Goal: Find specific page/section: Find specific page/section

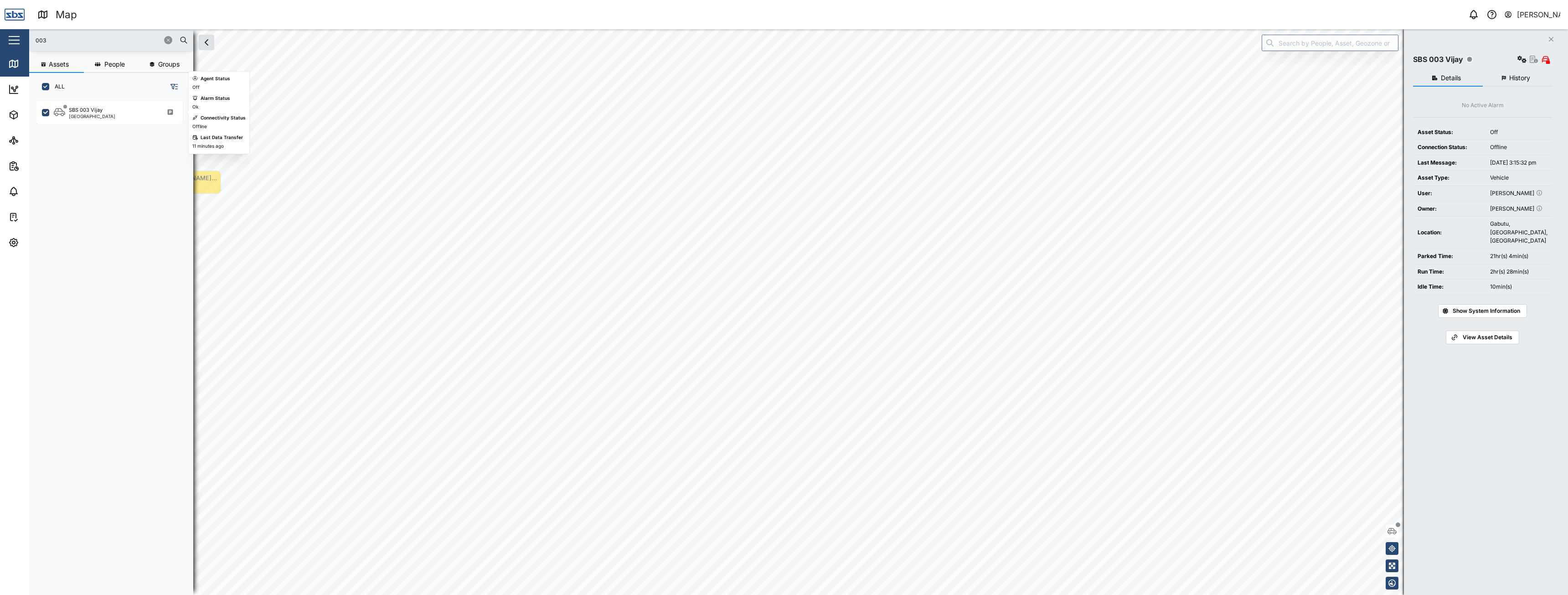
scroll to position [484, 142]
click at [168, 44] on button "button" at bounding box center [168, 40] width 8 height 8
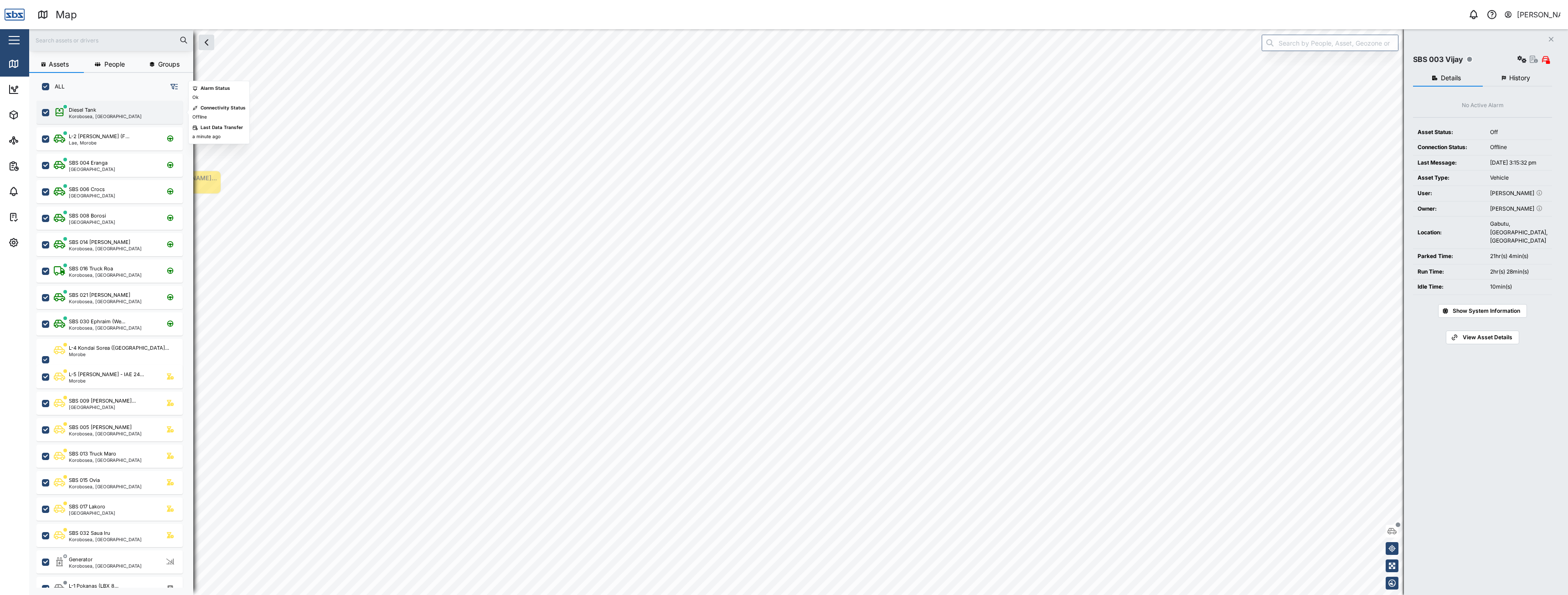
click at [103, 113] on div "Diesel Tank" at bounding box center [105, 110] width 73 height 8
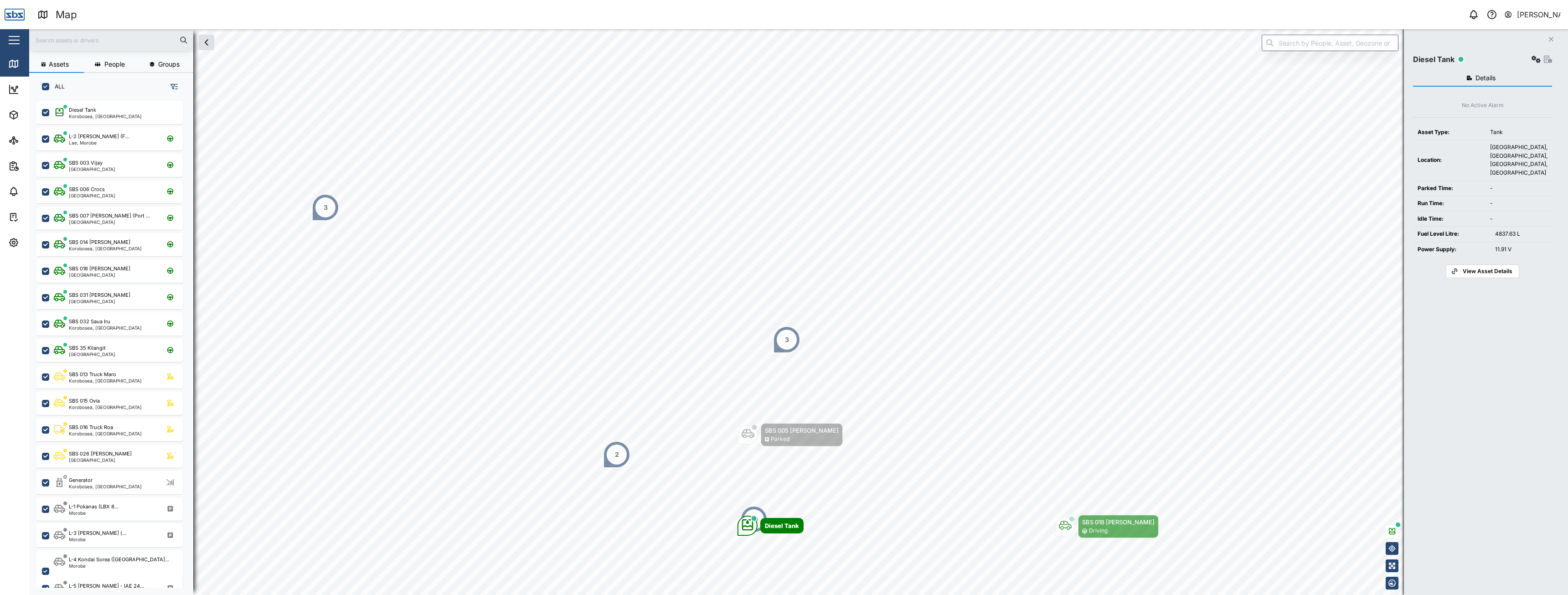
click at [324, 208] on div "3" at bounding box center [326, 207] width 4 height 10
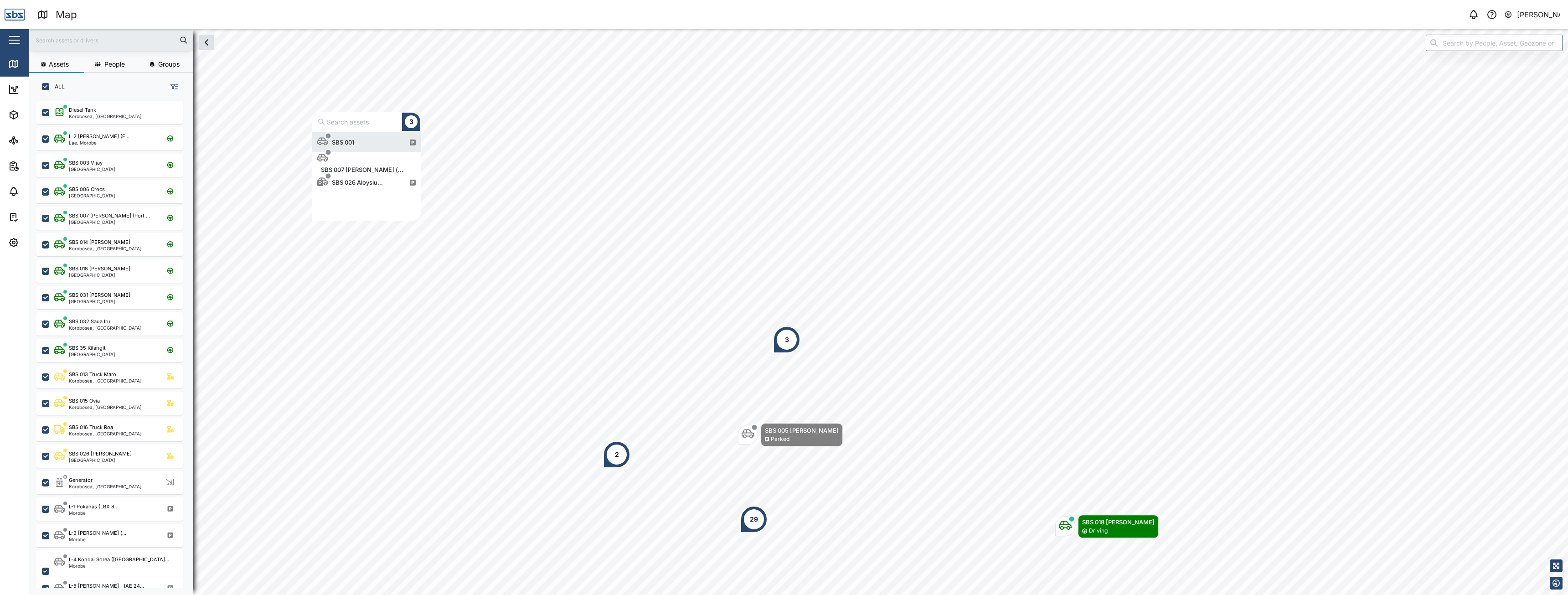
scroll to position [82, 102]
